Goal: Task Accomplishment & Management: Manage account settings

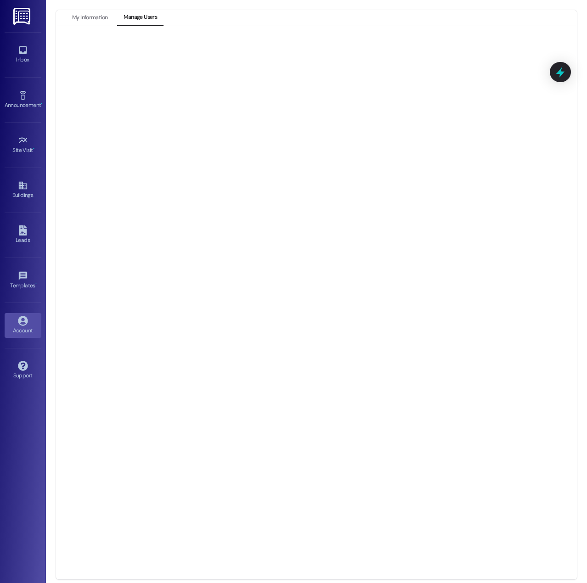
click at [325, 574] on div at bounding box center [316, 303] width 521 height 554
click at [67, 273] on div at bounding box center [317, 303] width 502 height 534
click at [94, 19] on button "My Information" at bounding box center [90, 18] width 48 height 16
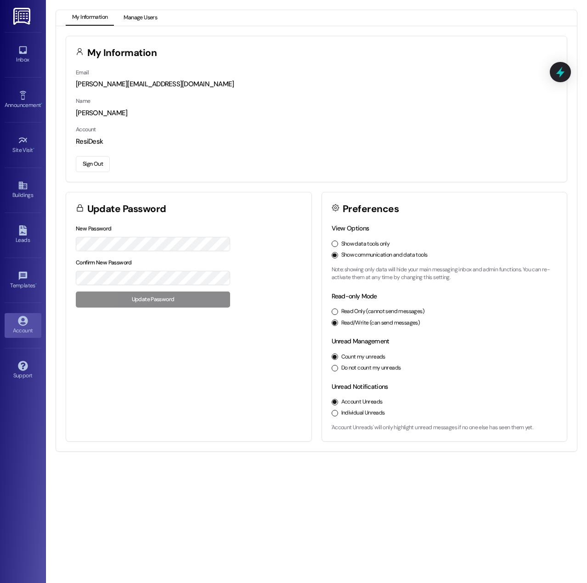
click at [134, 23] on button "Manage Users" at bounding box center [140, 18] width 46 height 16
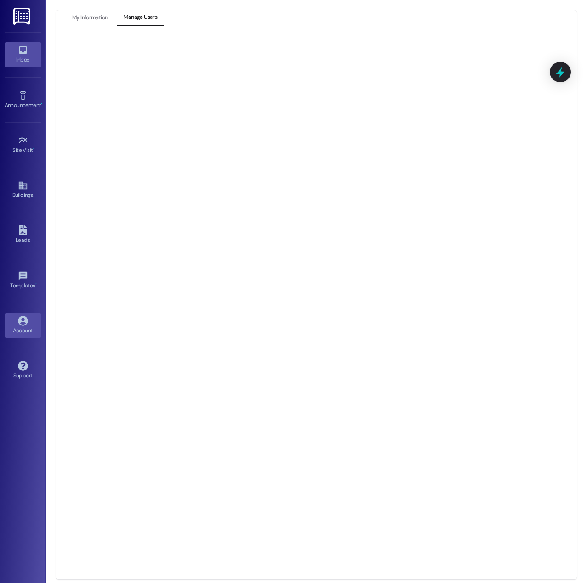
click at [28, 51] on link "Inbox" at bounding box center [23, 54] width 37 height 25
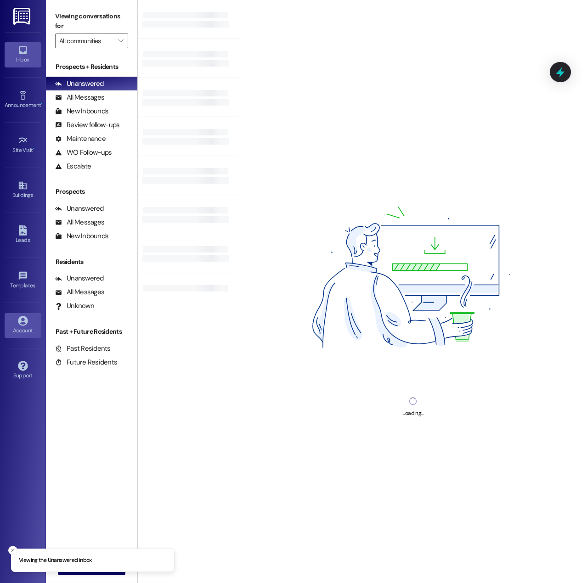
click at [28, 320] on link "Account" at bounding box center [23, 325] width 37 height 25
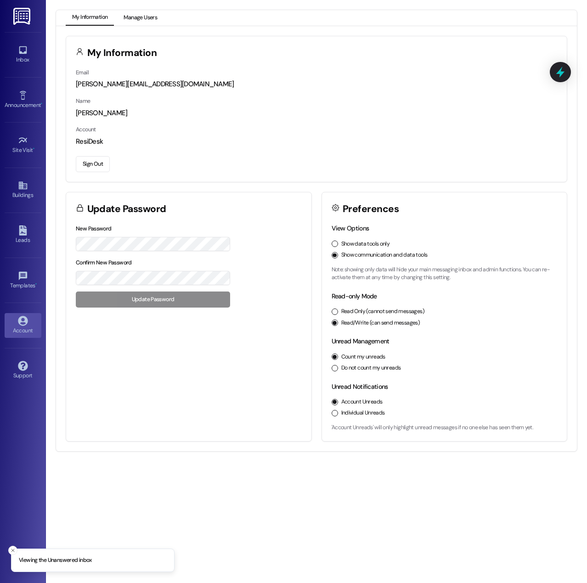
click at [143, 14] on button "Manage Users" at bounding box center [140, 18] width 46 height 16
